Goal: Information Seeking & Learning: Learn about a topic

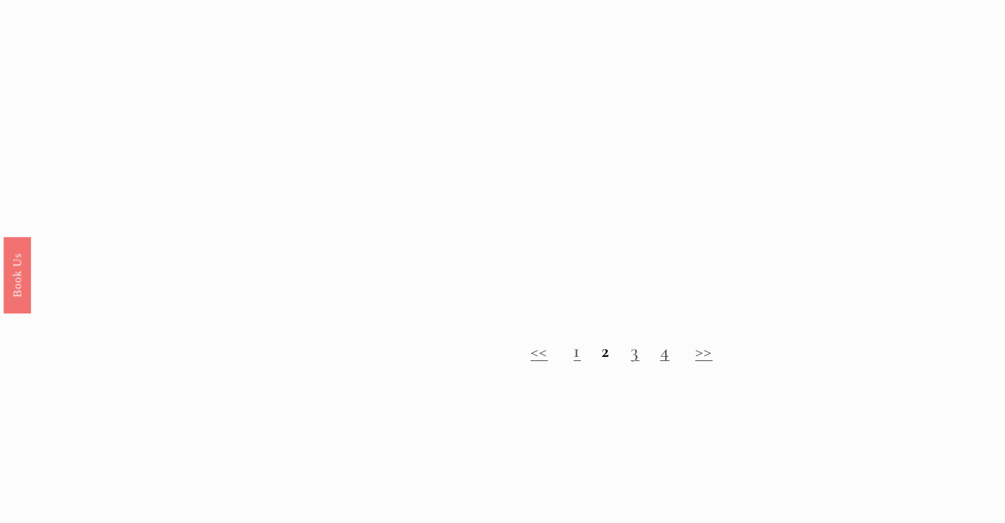
scroll to position [1702, 0]
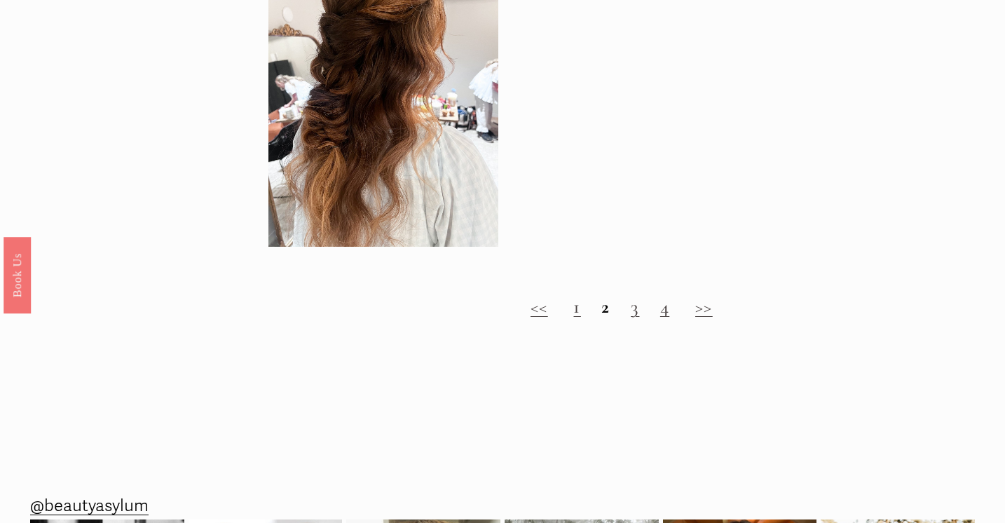
click at [578, 313] on link "1" at bounding box center [576, 306] width 7 height 23
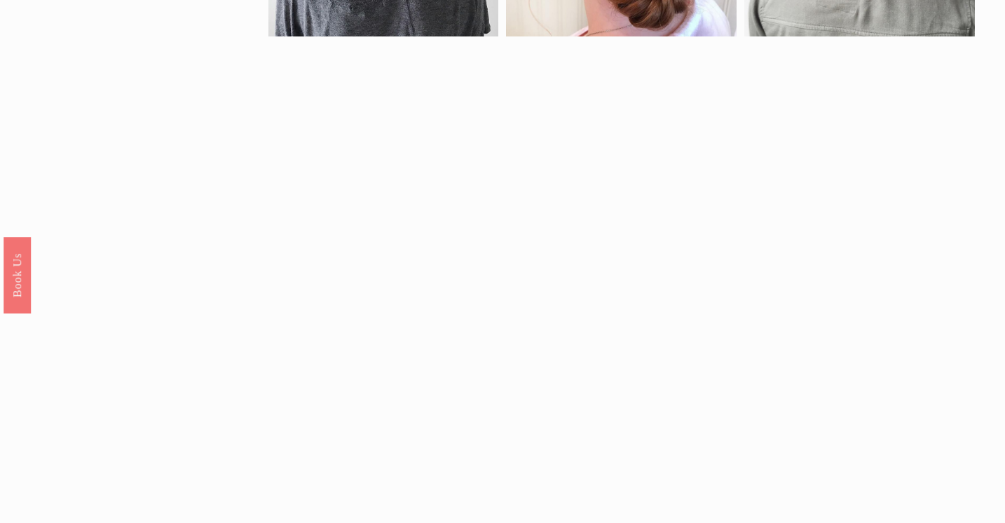
scroll to position [990, 0]
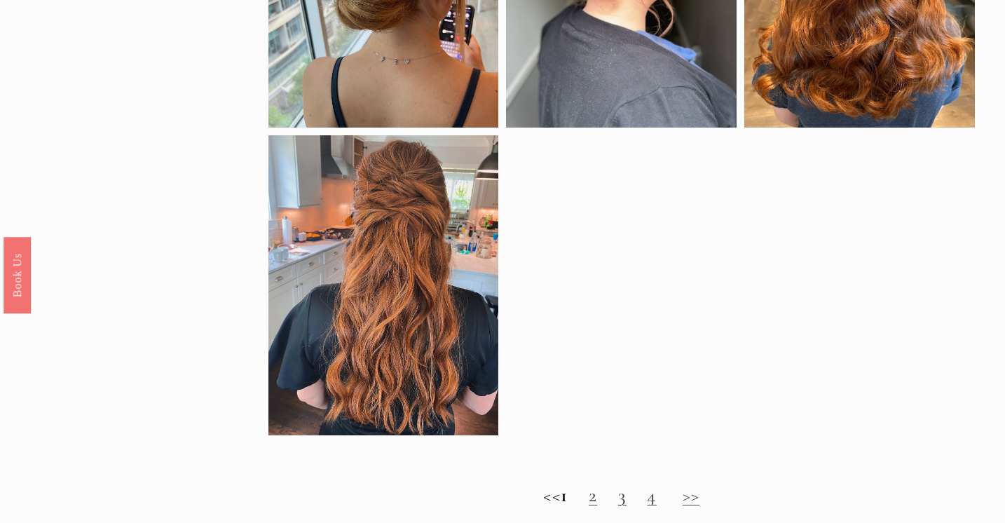
scroll to position [906, 0]
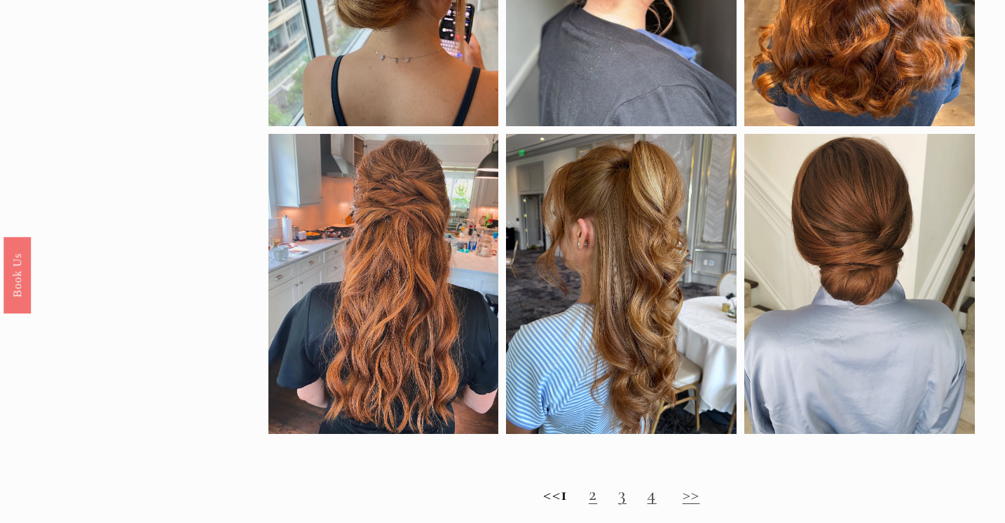
click at [626, 500] on link "3" at bounding box center [622, 493] width 8 height 23
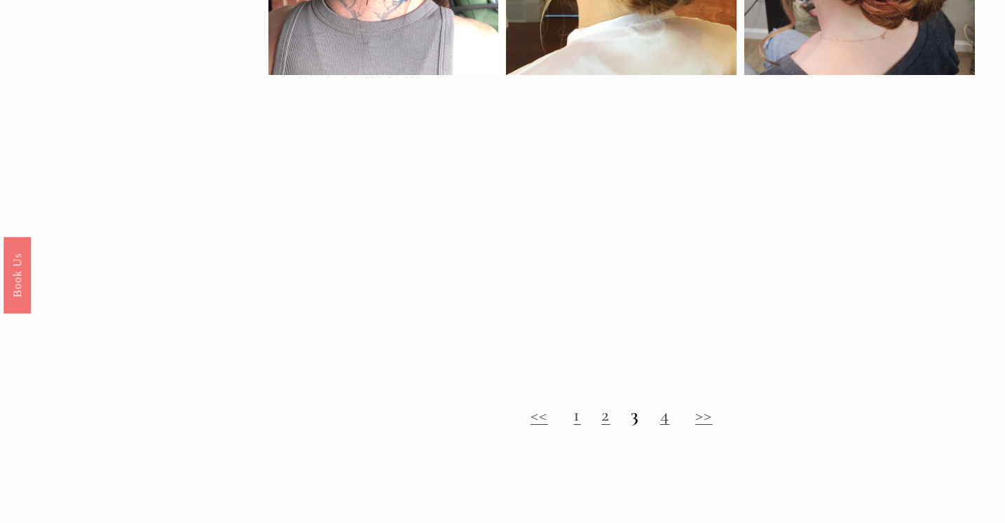
scroll to position [1012, 0]
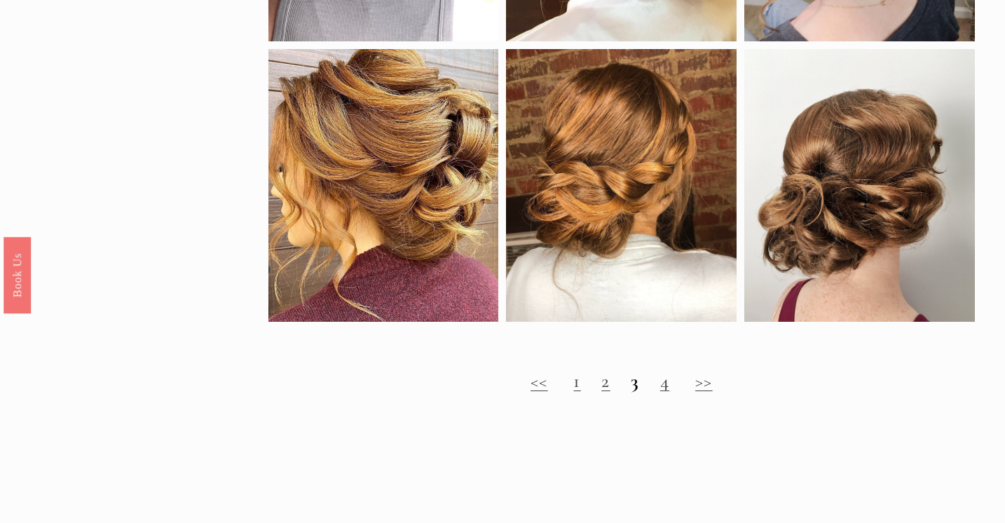
click at [668, 386] on link "4" at bounding box center [664, 380] width 9 height 23
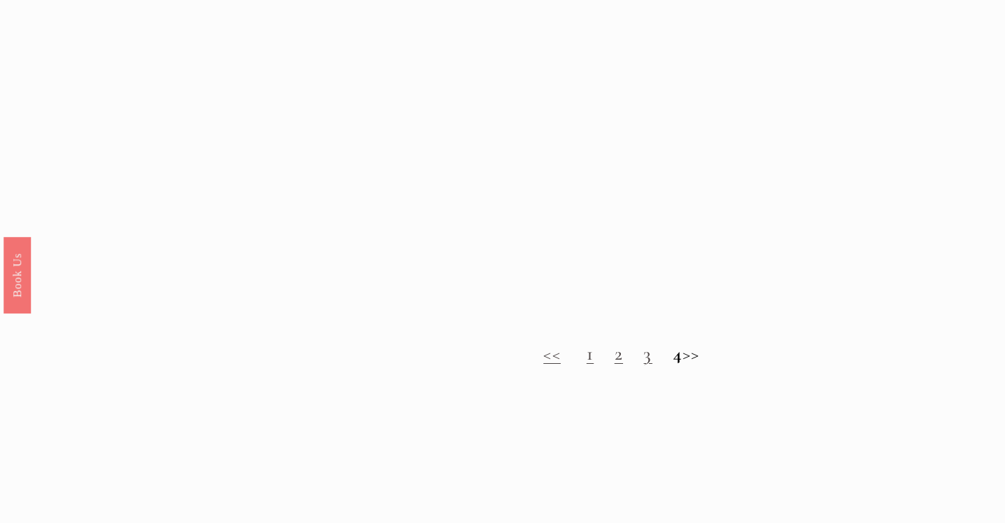
scroll to position [1050, 0]
